Goal: Information Seeking & Learning: Learn about a topic

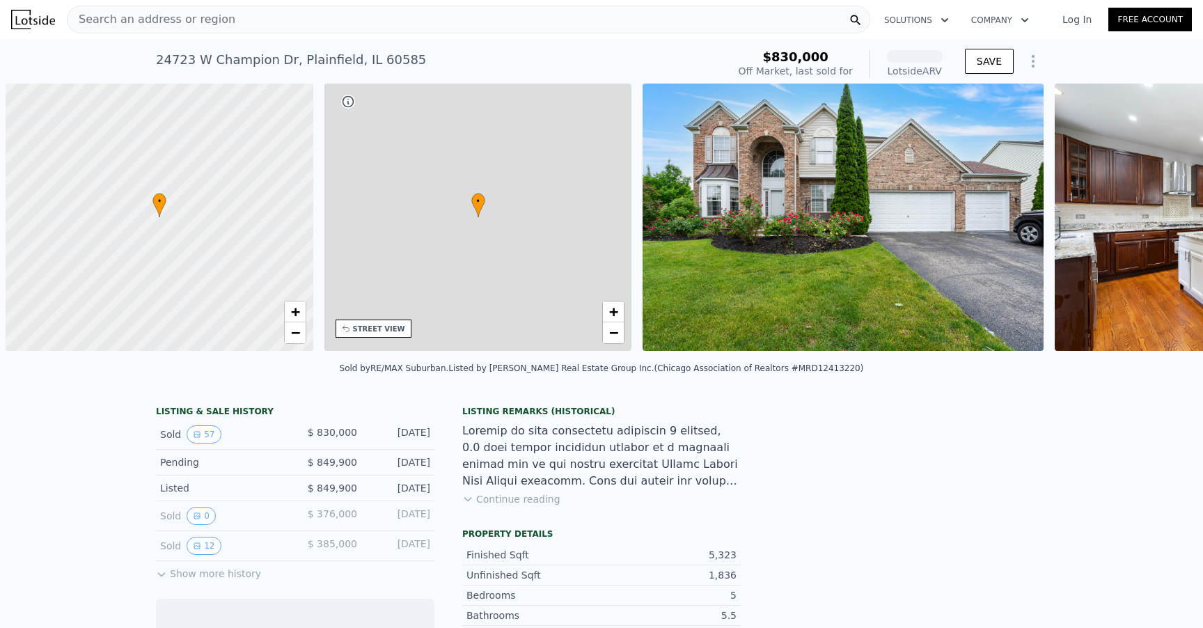
scroll to position [0, 6]
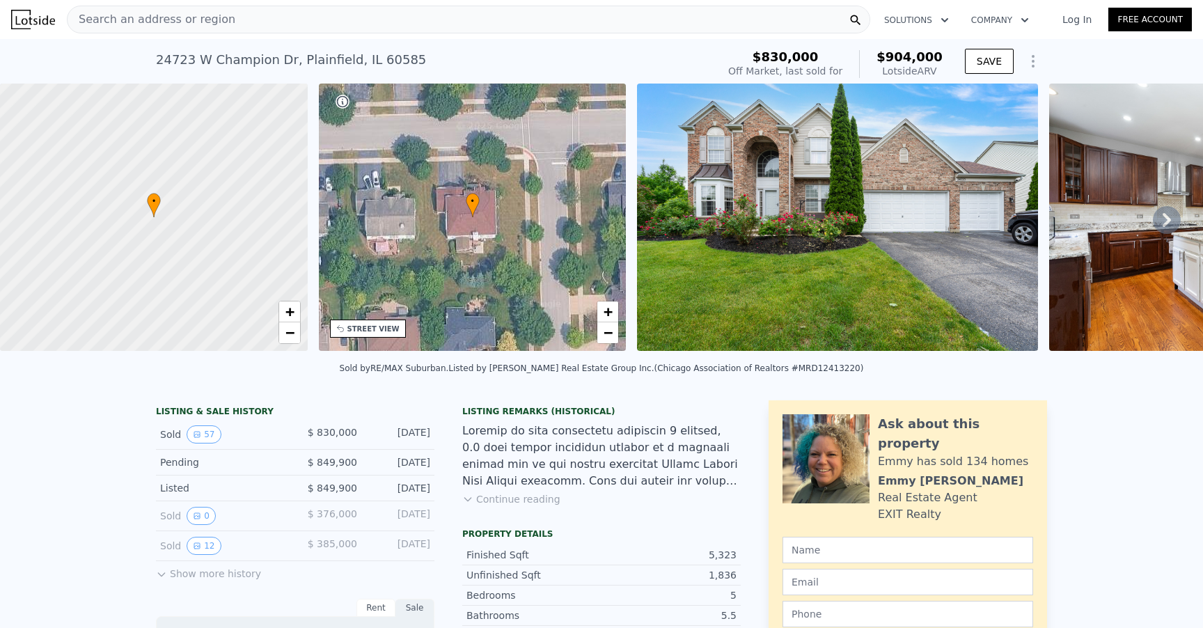
click at [1164, 214] on icon at bounding box center [1167, 220] width 8 height 14
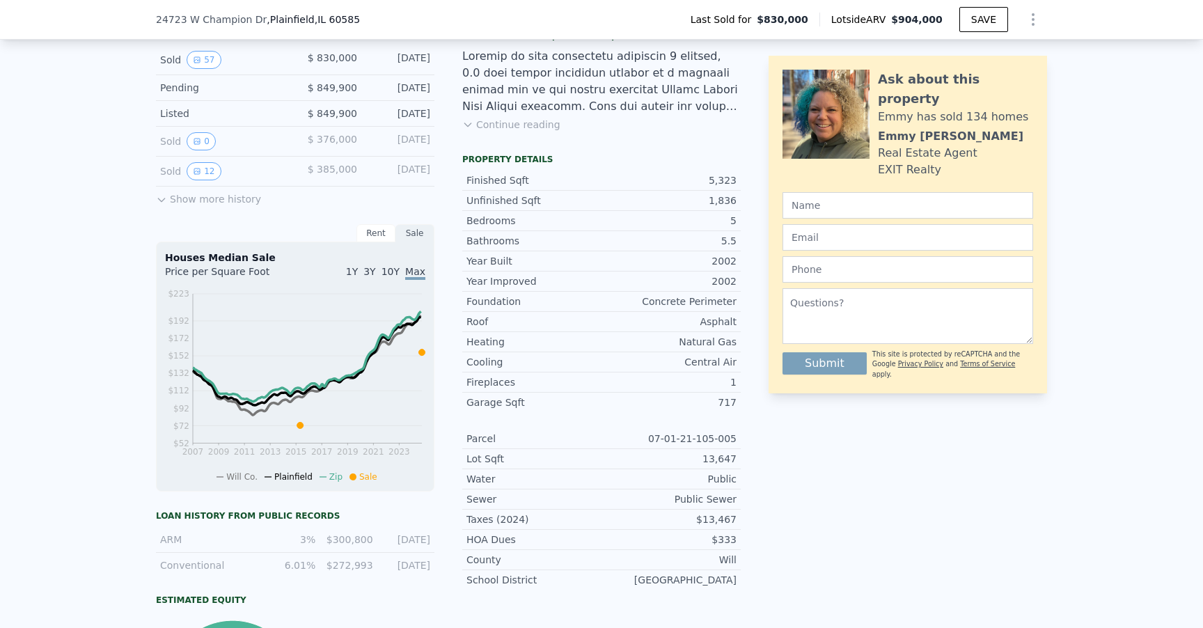
scroll to position [0, 0]
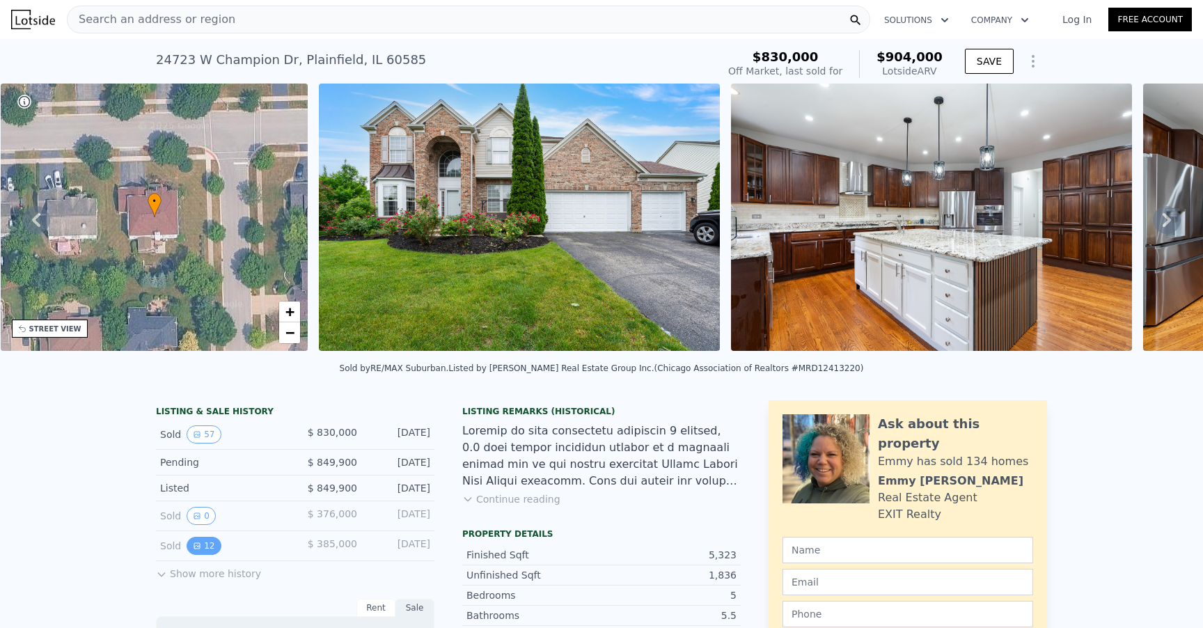
click at [200, 542] on icon "View historical data" at bounding box center [197, 546] width 8 height 8
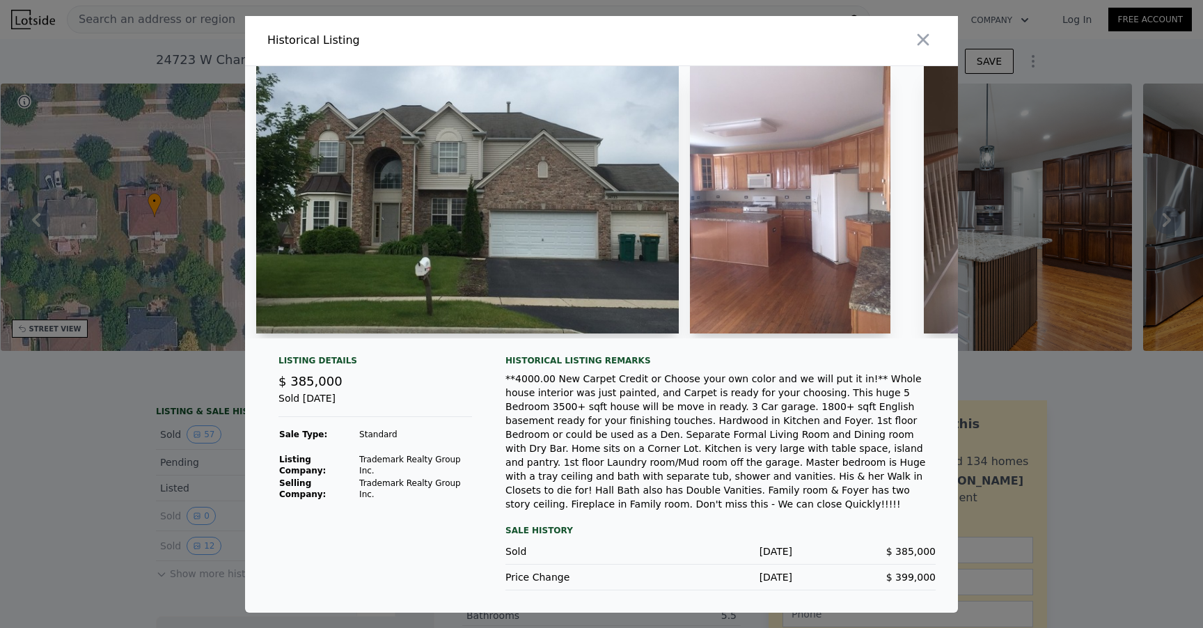
click at [540, 277] on img at bounding box center [467, 199] width 423 height 267
click at [538, 269] on img at bounding box center [467, 199] width 423 height 267
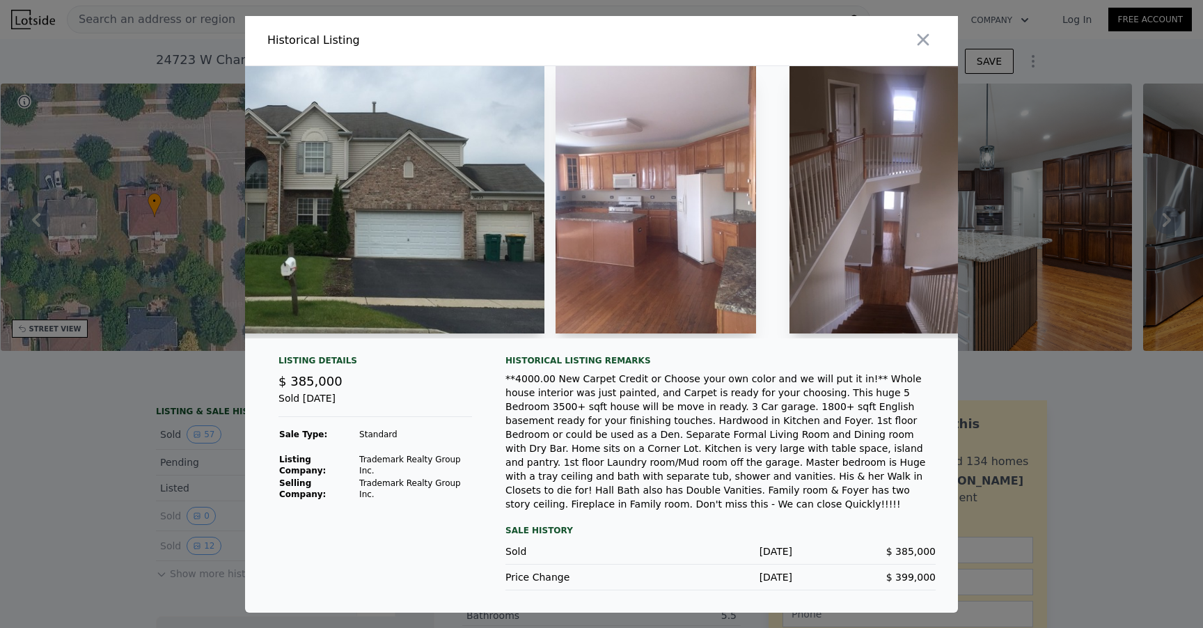
scroll to position [0, 189]
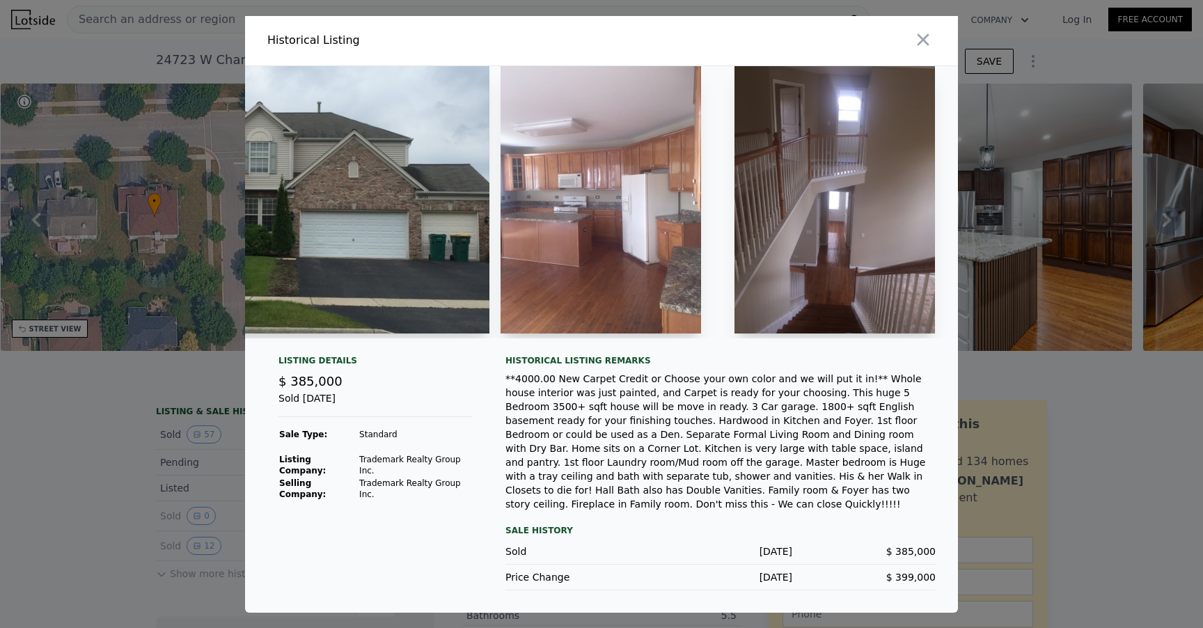
click at [568, 251] on img at bounding box center [601, 199] width 201 height 267
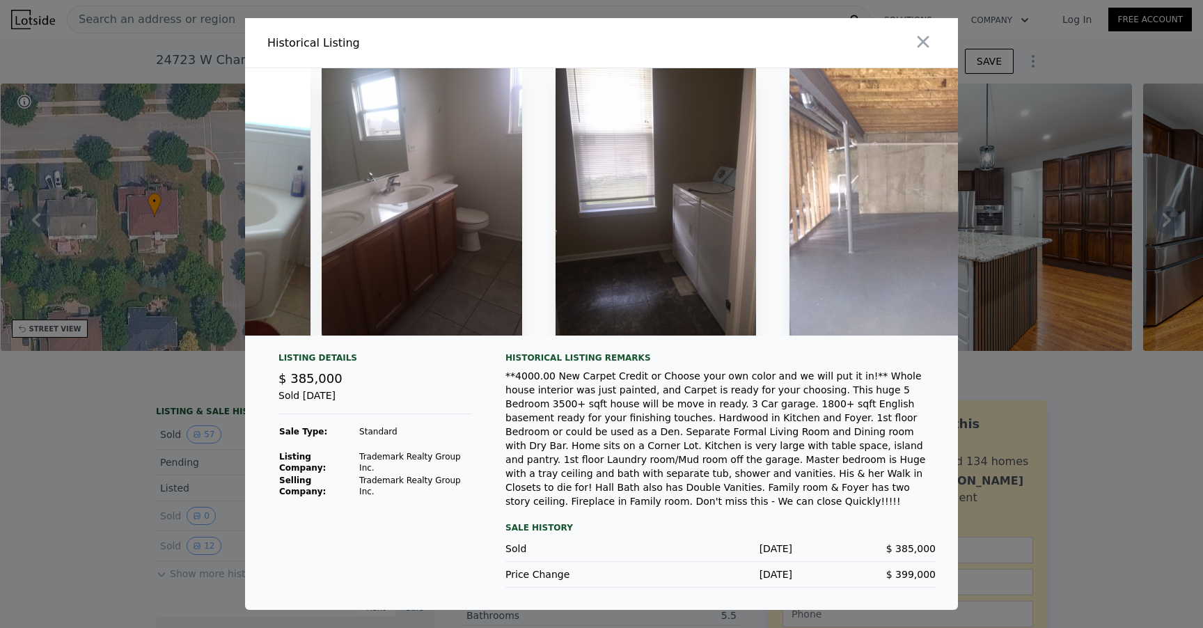
scroll to position [0, 2428]
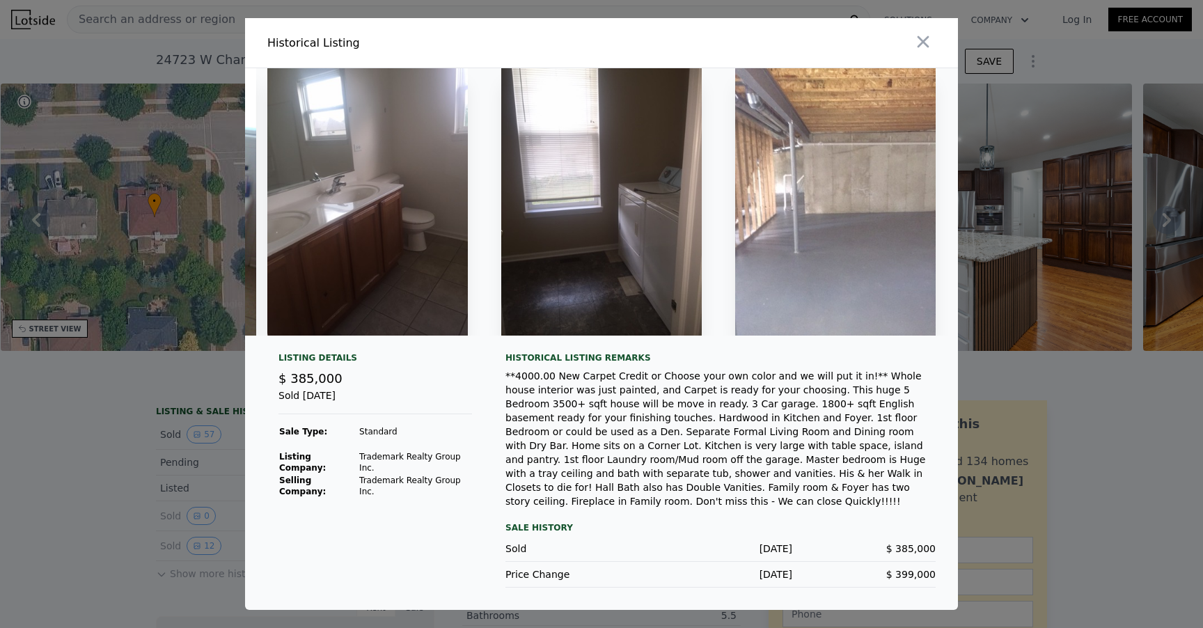
click at [102, 531] on div at bounding box center [601, 314] width 1203 height 628
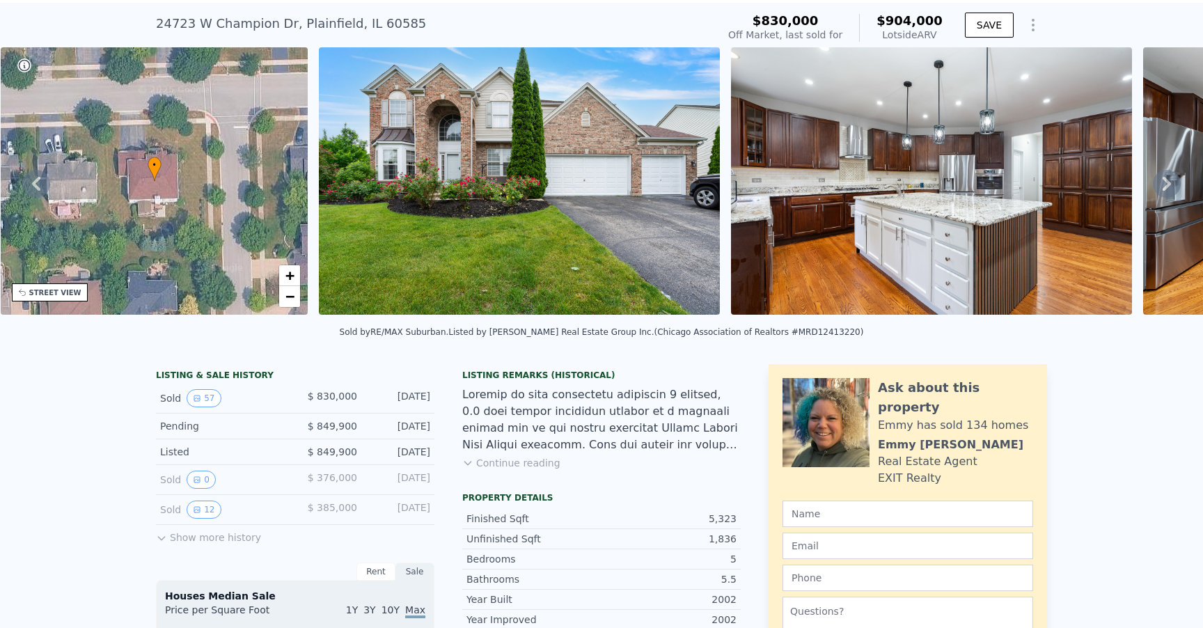
scroll to position [105, 0]
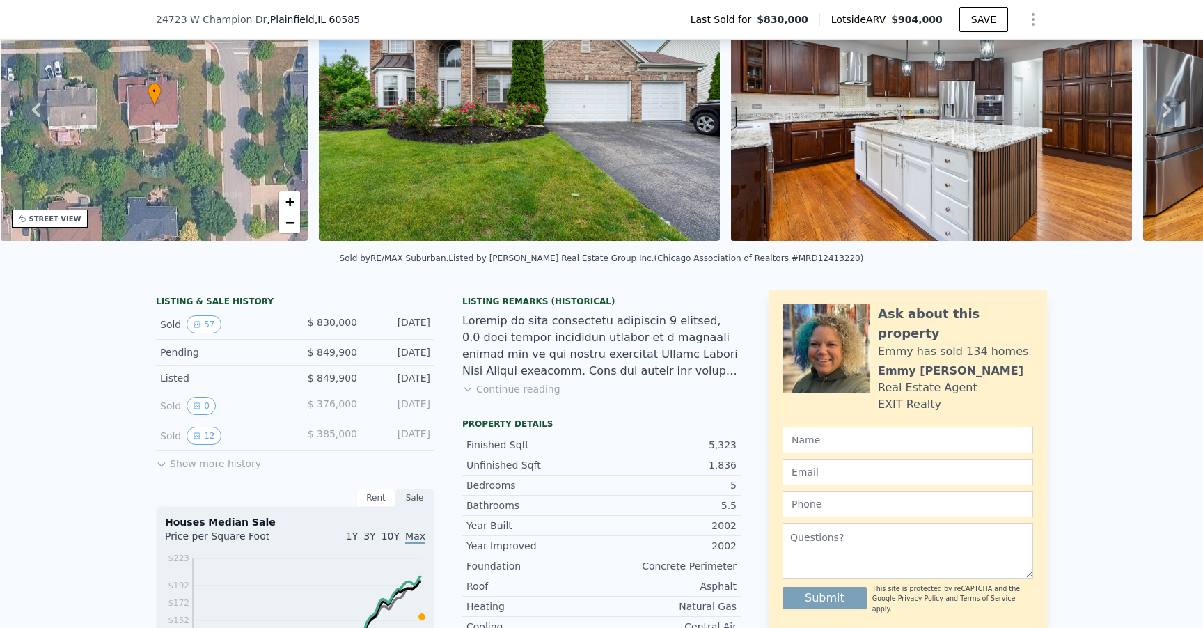
click at [510, 391] on button "Continue reading" at bounding box center [511, 389] width 98 height 14
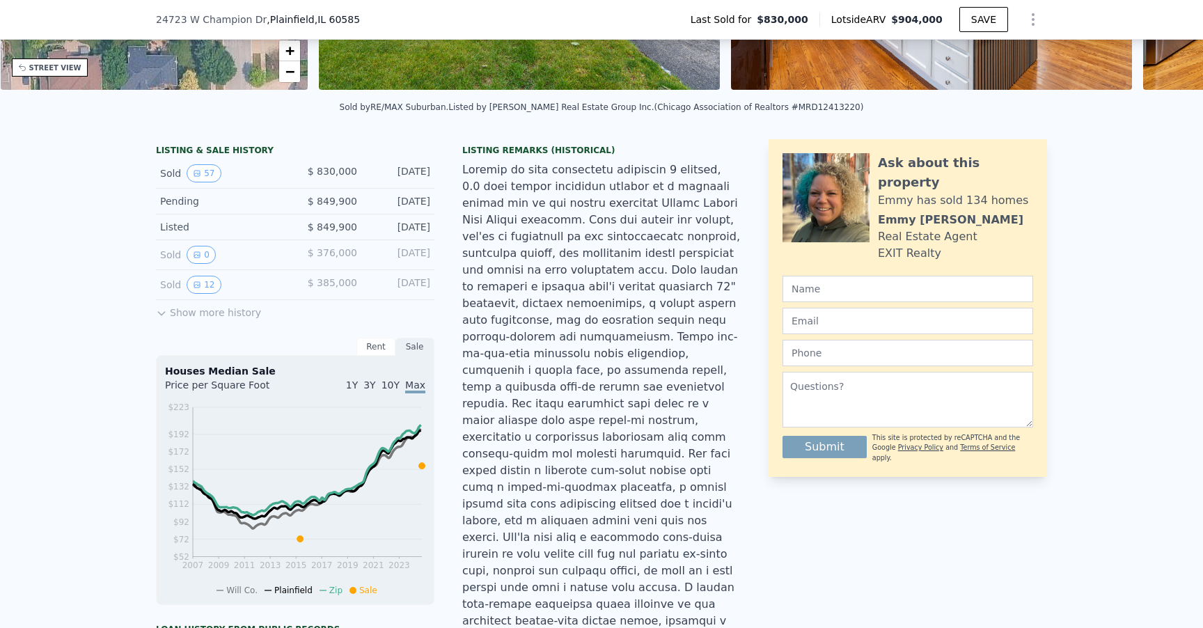
scroll to position [136, 0]
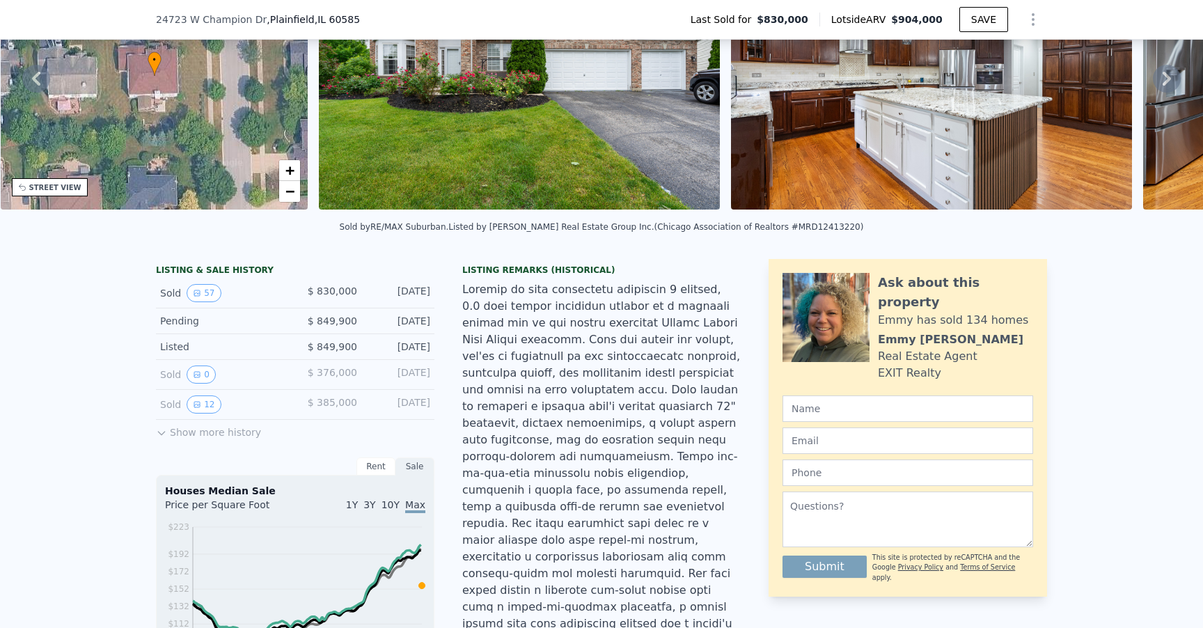
click at [211, 435] on button "Show more history" at bounding box center [208, 429] width 105 height 19
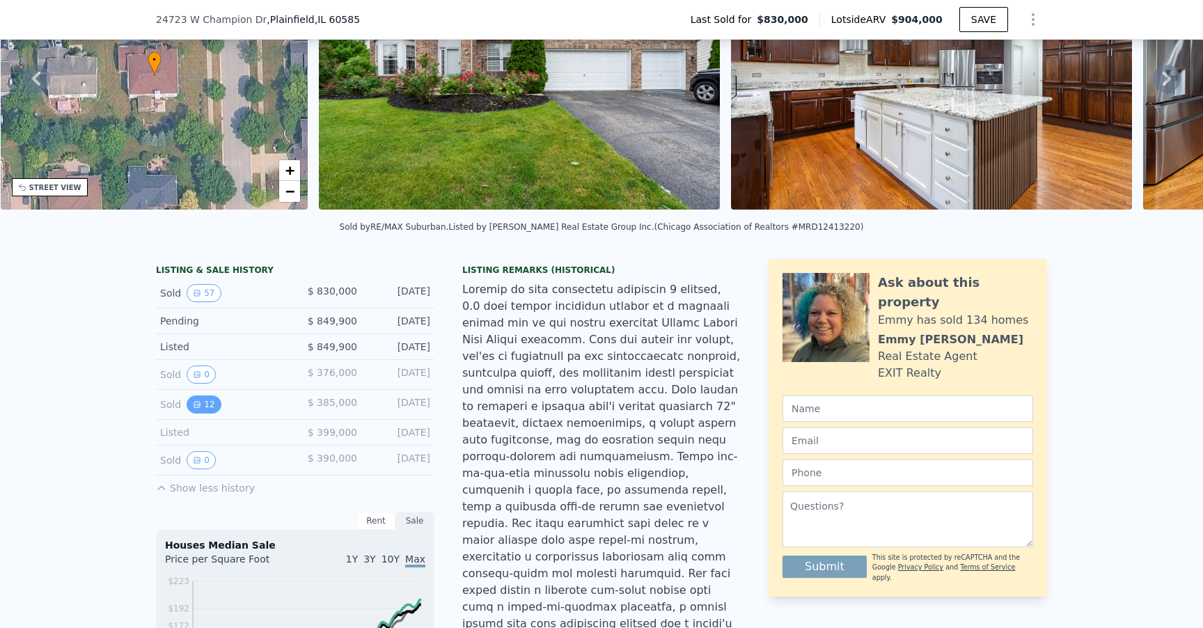
click at [205, 405] on button "12" at bounding box center [204, 405] width 34 height 18
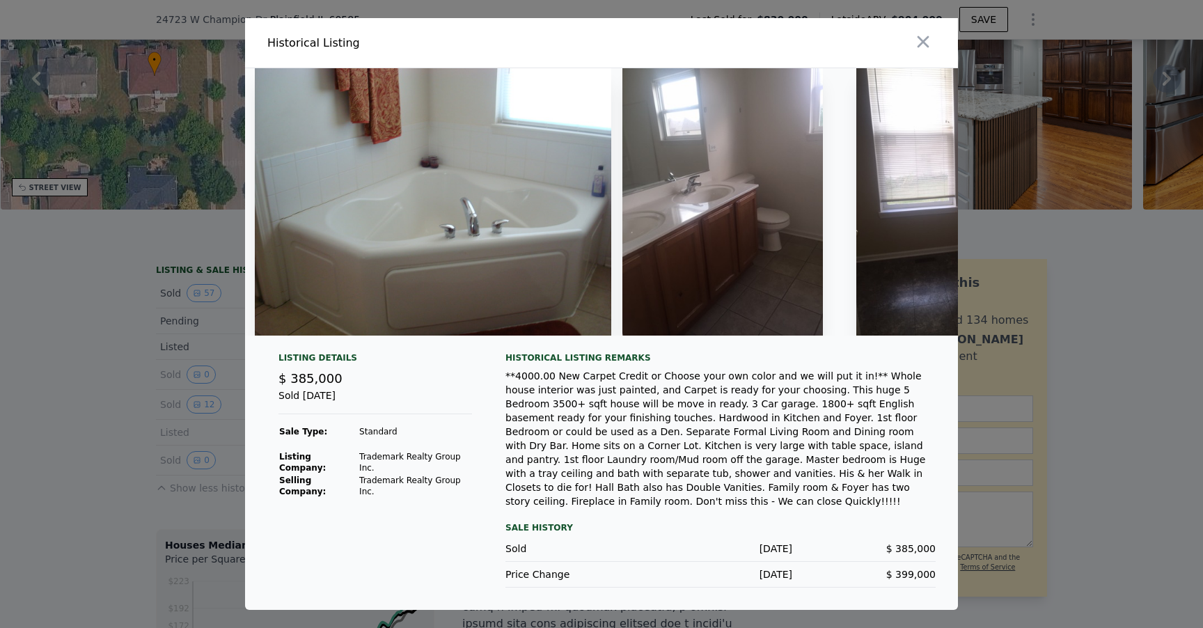
scroll to position [0, 1898]
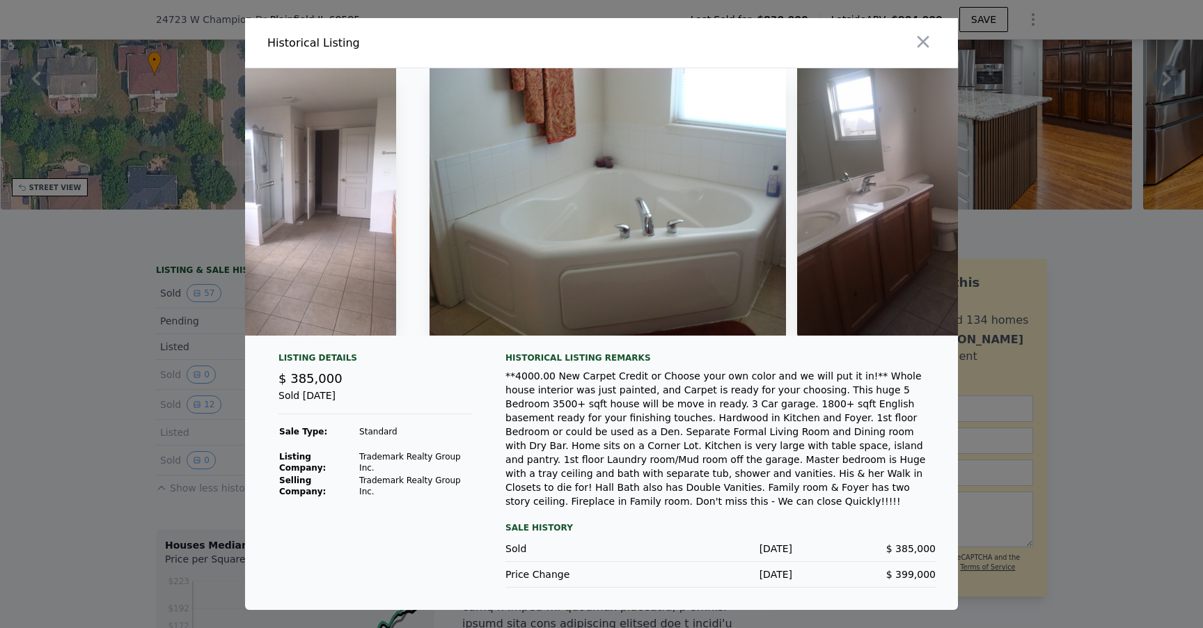
click at [1065, 300] on div at bounding box center [601, 314] width 1203 height 628
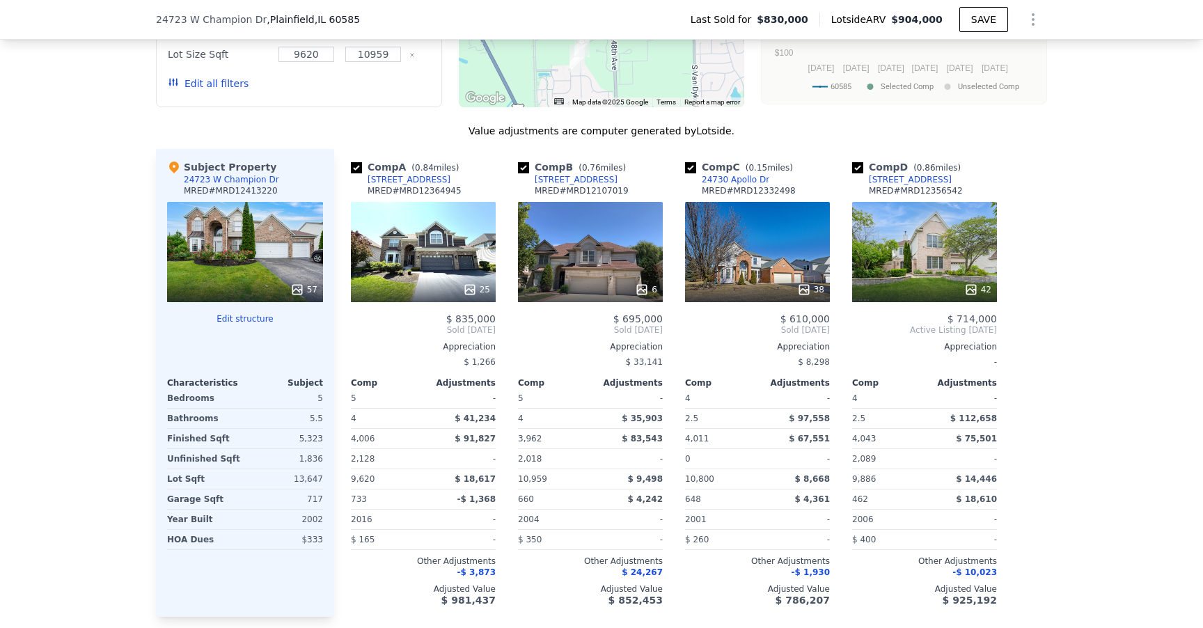
scroll to position [2554, 0]
